Goal: Check status: Check status

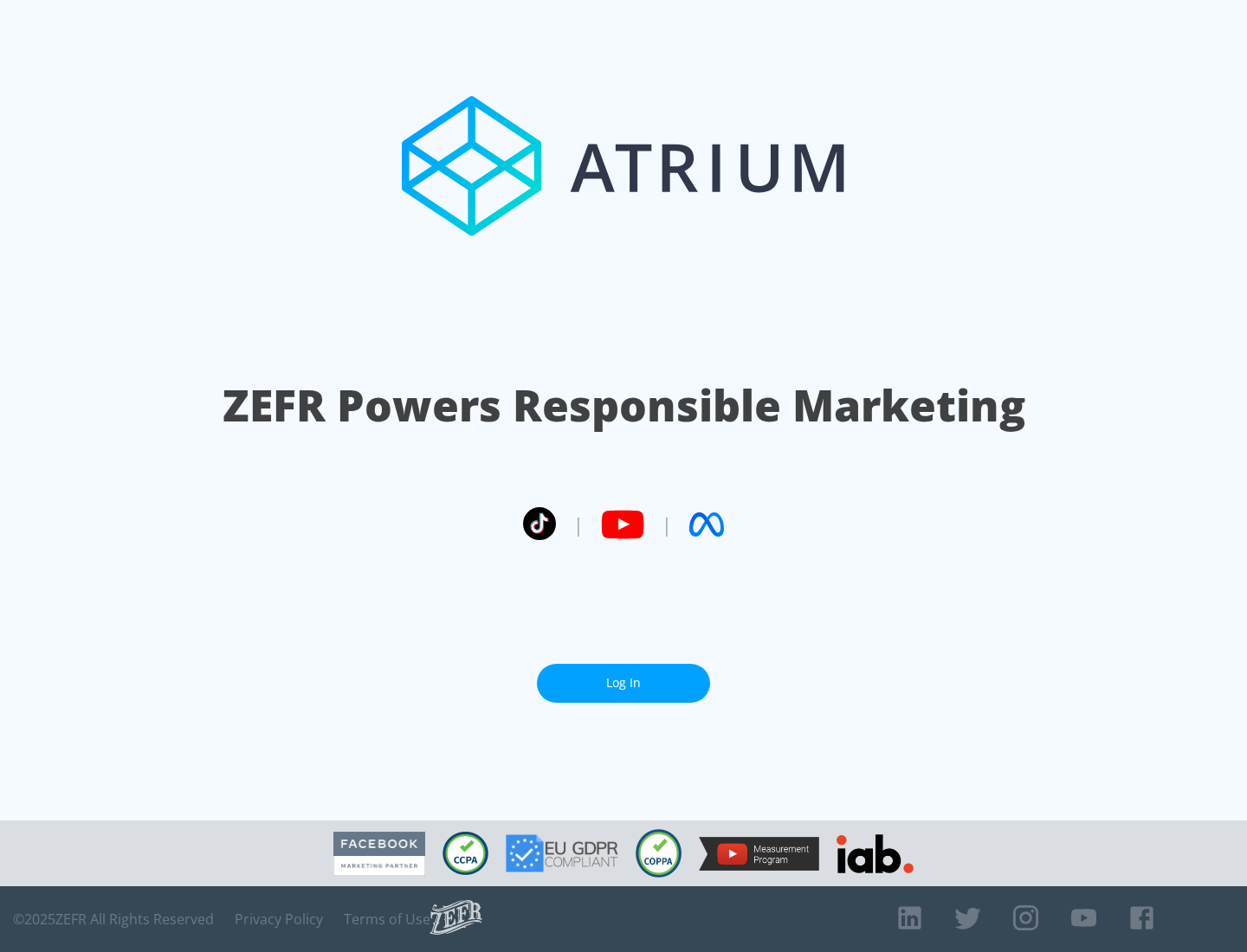
click at [624, 676] on link "Log In" at bounding box center [624, 683] width 174 height 39
